Goal: Task Accomplishment & Management: Use online tool/utility

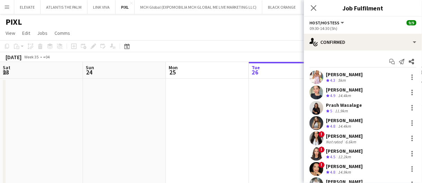
scroll to position [28, 0]
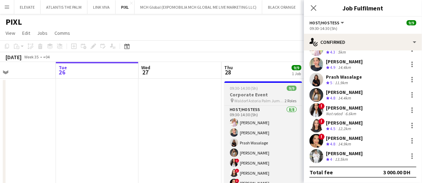
click at [235, 92] on h3 "Corporate Event" at bounding box center [264, 94] width 78 height 6
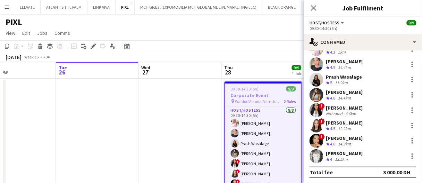
click at [271, 97] on h3 "Corporate Event" at bounding box center [263, 95] width 76 height 6
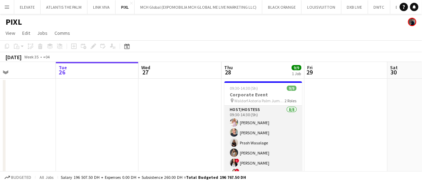
click at [264, 131] on app-card-role "Host/Hostess [DATE] 09:30-14:30 (5h) [PERSON_NAME] Prash Wasalage Kseniya Papov…" at bounding box center [264, 153] width 78 height 94
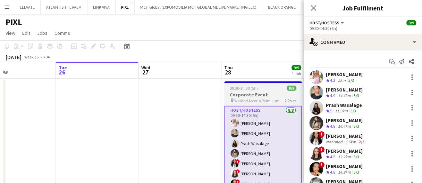
click at [273, 93] on h3 "Corporate Event" at bounding box center [264, 94] width 78 height 6
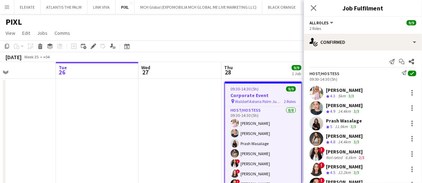
click at [341, 89] on div "[PERSON_NAME]" at bounding box center [344, 90] width 37 height 6
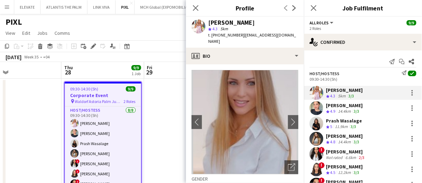
scroll to position [81, 0]
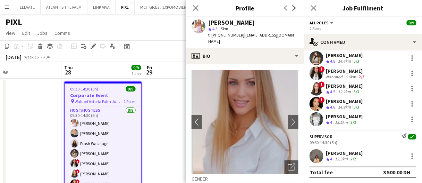
click at [350, 155] on div "[PERSON_NAME]" at bounding box center [344, 153] width 37 height 6
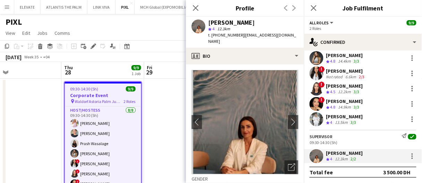
drag, startPoint x: 252, startPoint y: 21, endPoint x: 209, endPoint y: 21, distance: 43.4
click at [209, 21] on div "[PERSON_NAME]" at bounding box center [253, 22] width 90 height 6
copy div "[PERSON_NAME]"
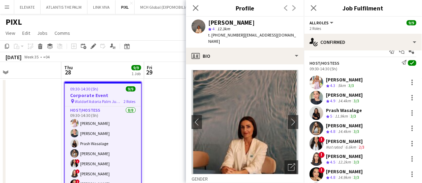
scroll to position [0, 0]
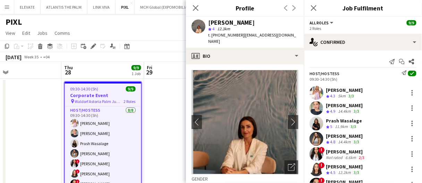
click at [331, 99] on div "Crew rating 4.3" at bounding box center [331, 96] width 11 height 6
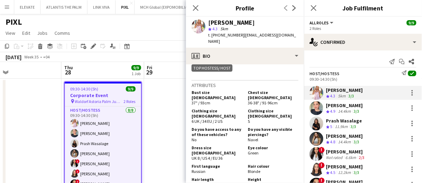
scroll to position [373, 0]
drag, startPoint x: 225, startPoint y: 146, endPoint x: 190, endPoint y: 146, distance: 35.1
click at [190, 146] on app-crew-profile-bio "chevron-left chevron-right Open photos pop-in Gender [DEMOGRAPHIC_DATA] Birthda…" at bounding box center [245, 123] width 118 height 118
copy span "UK 8 / US 4 / EU 36"
click at [348, 110] on div "14.4km" at bounding box center [345, 111] width 16 height 6
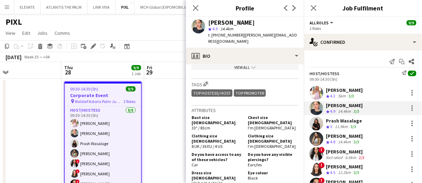
scroll to position [337, 0]
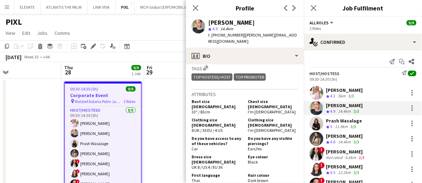
click at [341, 122] on div "Prash Wasalage" at bounding box center [344, 120] width 36 height 6
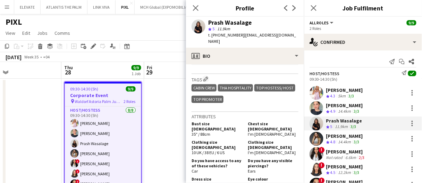
scroll to position [339, 0]
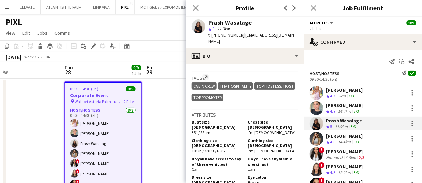
drag, startPoint x: 229, startPoint y: 161, endPoint x: 192, endPoint y: 160, distance: 36.5
click at [192, 174] on div "Dress size [DEMOGRAPHIC_DATA] UK 10 / US 6 / EU 38 Eye colour Brown" at bounding box center [245, 182] width 107 height 17
copy span "UK 10 / US 6 / EU 38"
click at [353, 140] on div "14.4km" at bounding box center [345, 142] width 16 height 6
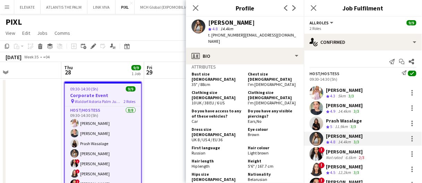
scroll to position [381, 0]
click at [358, 150] on div "[PERSON_NAME]" at bounding box center [346, 151] width 40 height 6
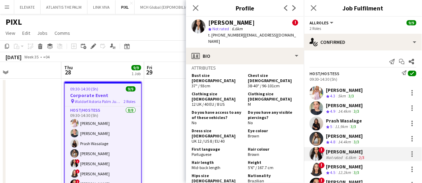
scroll to position [530, 0]
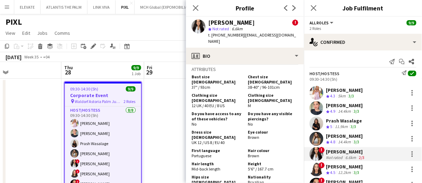
drag, startPoint x: 230, startPoint y: 116, endPoint x: 186, endPoint y: 118, distance: 43.1
click at [186, 118] on app-crew-profile-bio "chevron-left chevron-right Open photos pop-in Alerts chevron-right [DATE] – INT…" at bounding box center [245, 123] width 118 height 118
copy span "UK 12 / US 8 / EU 40"
click at [343, 172] on div "12.2km" at bounding box center [345, 172] width 16 height 6
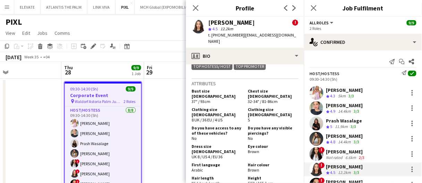
scroll to position [15, 0]
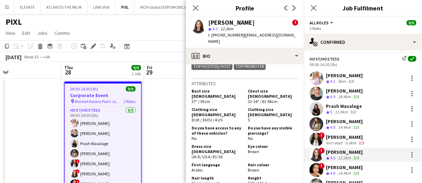
click at [344, 167] on div "[PERSON_NAME]" at bounding box center [344, 167] width 37 height 6
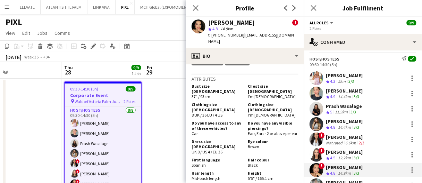
scroll to position [55, 0]
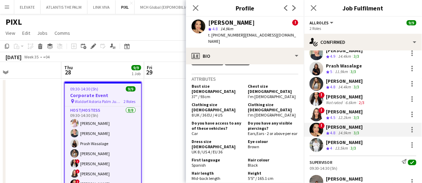
click at [339, 140] on div "[PERSON_NAME]" at bounding box center [344, 142] width 37 height 6
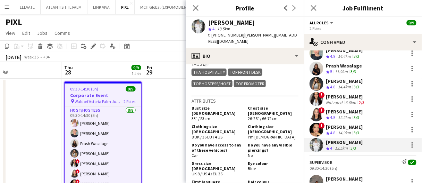
scroll to position [81, 0]
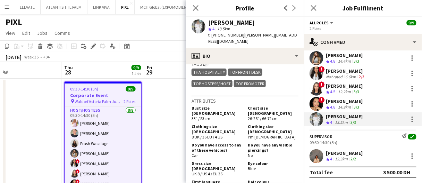
click at [348, 154] on div "[PERSON_NAME]" at bounding box center [344, 153] width 37 height 6
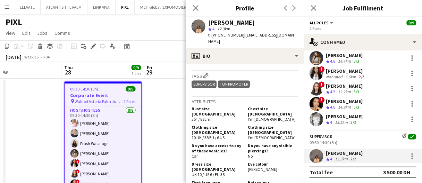
scroll to position [394, 0]
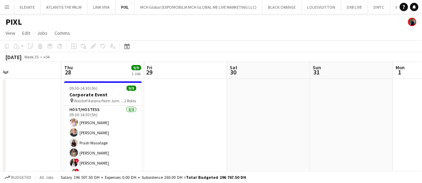
click at [303, 124] on app-date-cell at bounding box center [268, 137] width 83 height 119
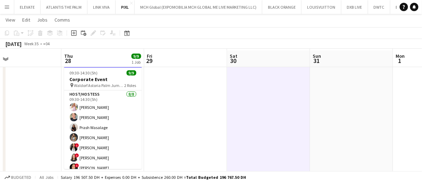
scroll to position [17, 0]
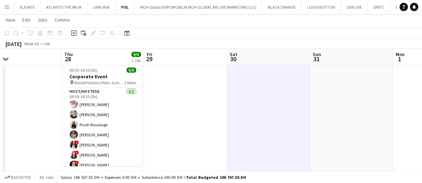
click at [185, 122] on app-date-cell at bounding box center [185, 119] width 83 height 119
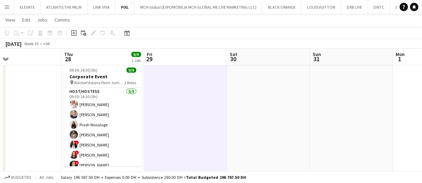
click at [185, 122] on app-date-cell at bounding box center [185, 119] width 83 height 119
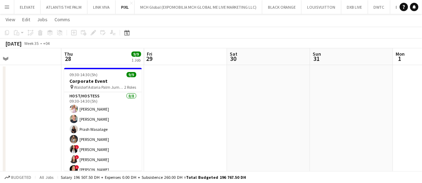
scroll to position [0, 0]
